Goal: Check status: Check status

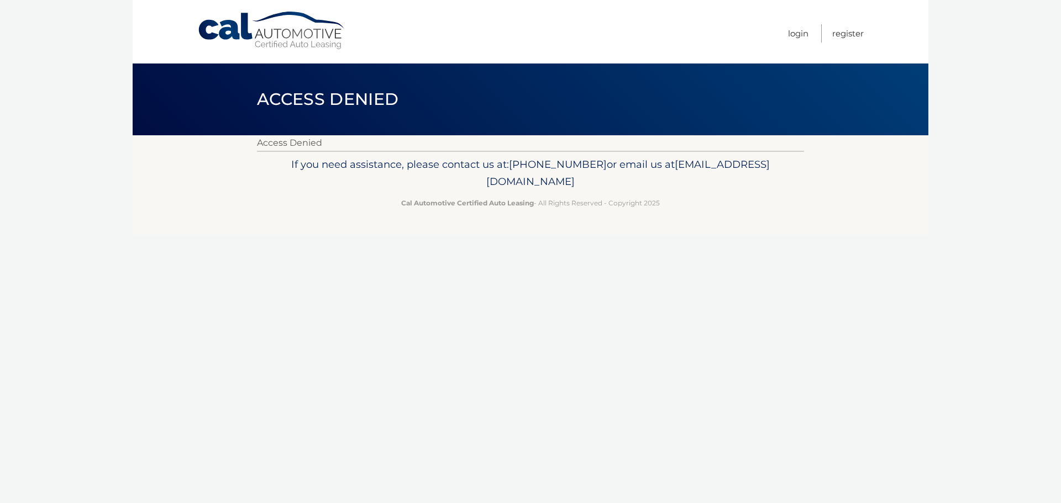
click at [296, 91] on span "Access Denied" at bounding box center [327, 99] width 141 height 20
click at [309, 101] on span "Access Denied" at bounding box center [327, 99] width 141 height 20
click at [314, 36] on link "Cal Automotive" at bounding box center [271, 30] width 149 height 39
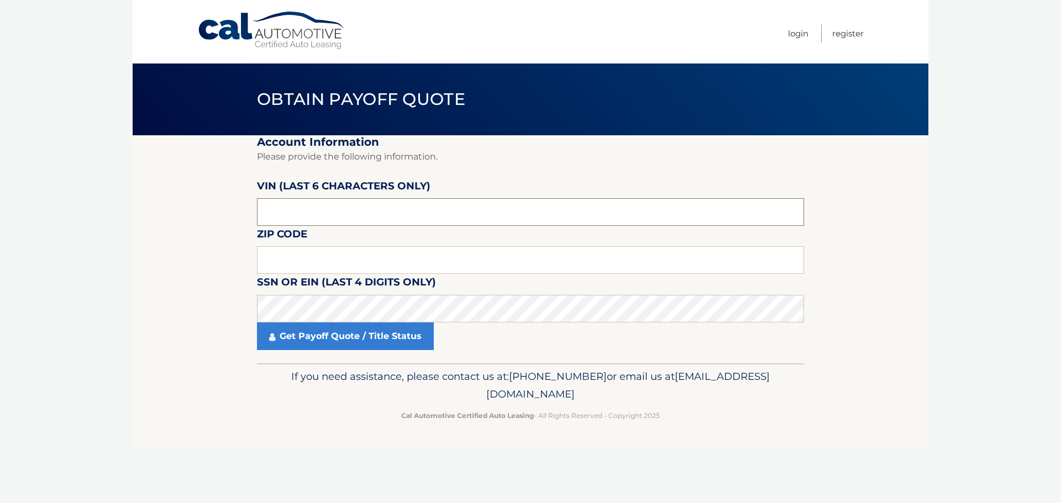
click at [334, 204] on input "text" at bounding box center [530, 212] width 547 height 28
drag, startPoint x: 330, startPoint y: 208, endPoint x: 182, endPoint y: 215, distance: 148.3
click at [182, 215] on section "Account Information Please provide the following information. [PERSON_NAME] (la…" at bounding box center [531, 249] width 796 height 228
paste input "3VVYX7"
type input "3VVYX7"
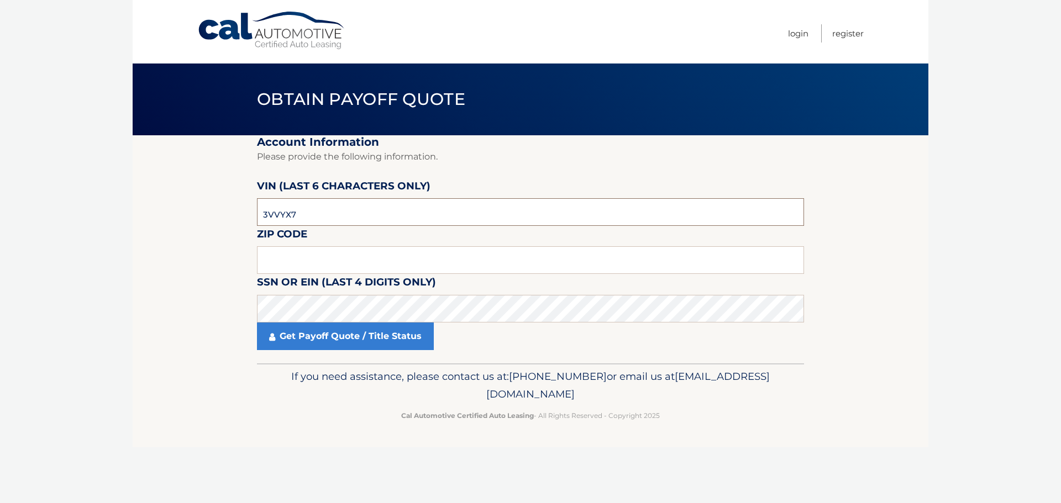
drag, startPoint x: 304, startPoint y: 214, endPoint x: 222, endPoint y: 223, distance: 83.4
click at [222, 223] on section "Account Information Please provide the following information. [PERSON_NAME] (la…" at bounding box center [531, 249] width 796 height 228
drag, startPoint x: 346, startPoint y: 216, endPoint x: 194, endPoint y: 213, distance: 152.0
click at [194, 213] on section "Account Information Please provide the following information. [PERSON_NAME] (la…" at bounding box center [531, 249] width 796 height 228
paste input "316415"
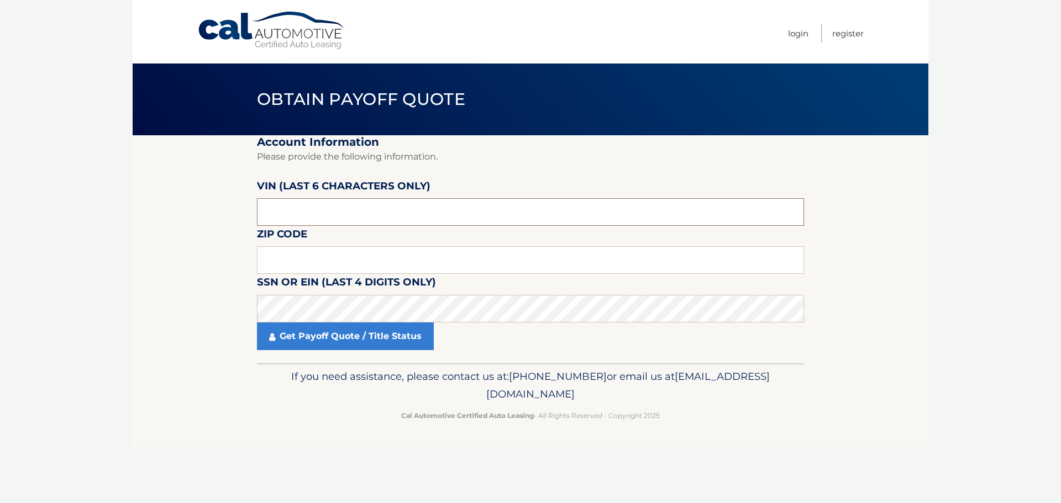
type input "316415"
click at [323, 263] on input "text" at bounding box center [530, 260] width 547 height 28
type input "11772"
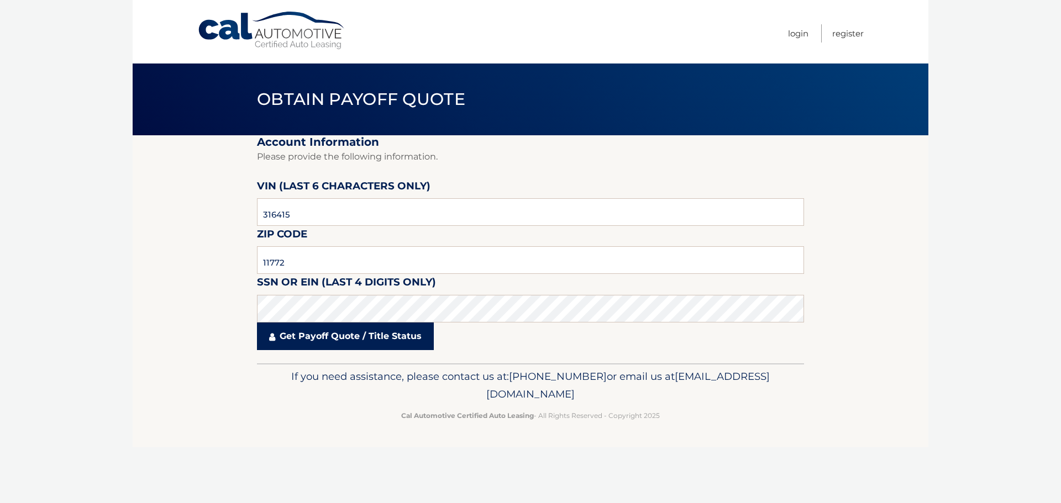
click at [324, 342] on link "Get Payoff Quote / Title Status" at bounding box center [345, 337] width 177 height 28
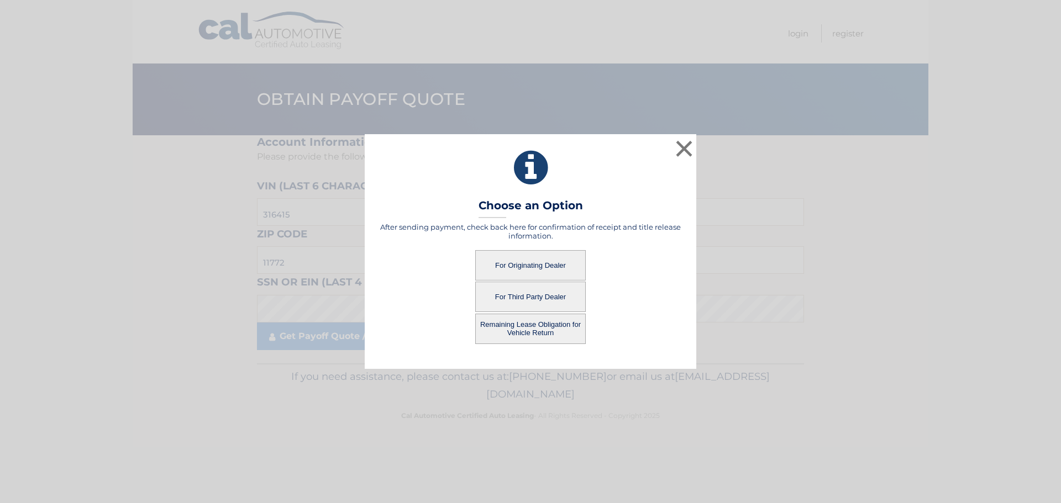
click at [536, 266] on button "For Originating Dealer" at bounding box center [530, 265] width 111 height 30
click at [526, 264] on button "For Originating Dealer" at bounding box center [530, 265] width 111 height 30
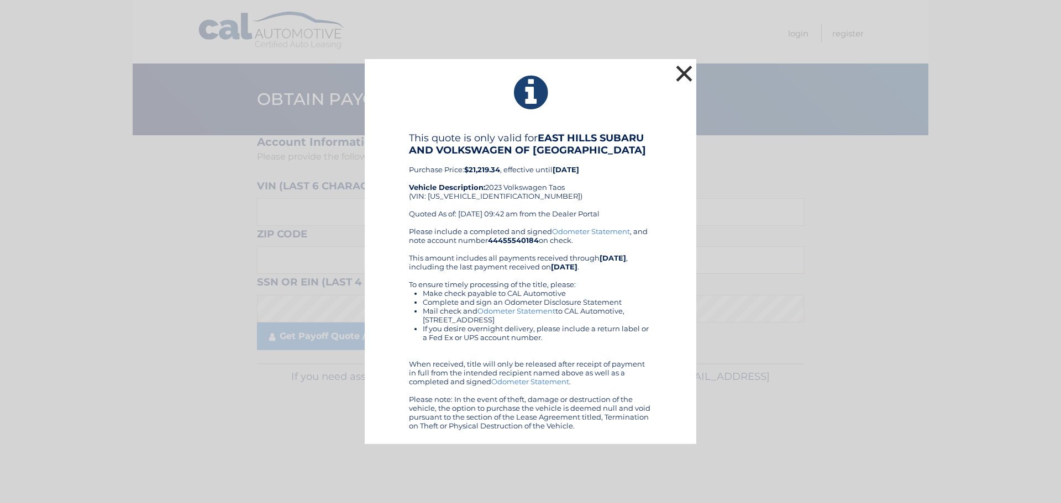
click at [681, 76] on button "×" at bounding box center [684, 73] width 22 height 22
